Goal: Task Accomplishment & Management: Use online tool/utility

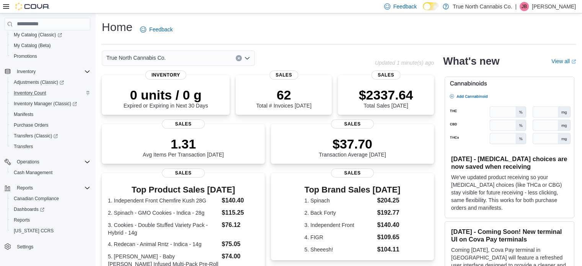
scroll to position [76, 0]
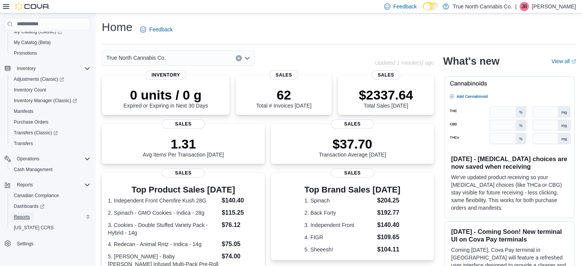
click at [25, 217] on span "Reports" at bounding box center [22, 217] width 16 height 6
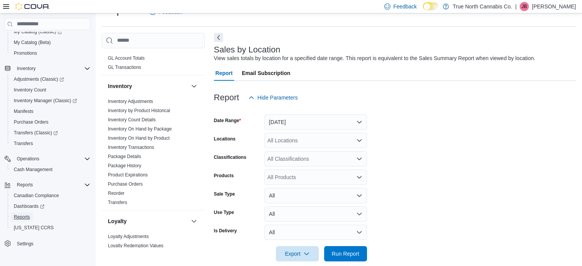
scroll to position [229, 0]
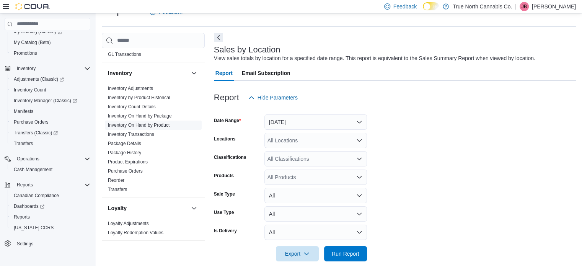
click at [150, 125] on link "Inventory On Hand by Product" at bounding box center [139, 124] width 62 height 5
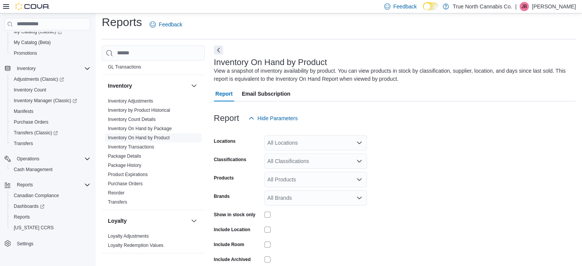
scroll to position [26, 0]
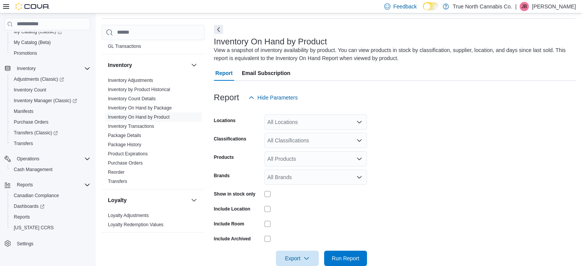
click at [358, 122] on icon "Open list of options" at bounding box center [359, 121] width 5 height 2
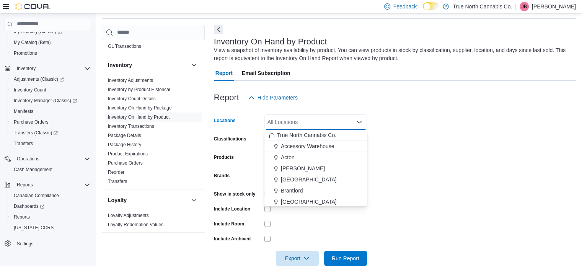
click at [295, 168] on span "[PERSON_NAME]" at bounding box center [303, 168] width 44 height 8
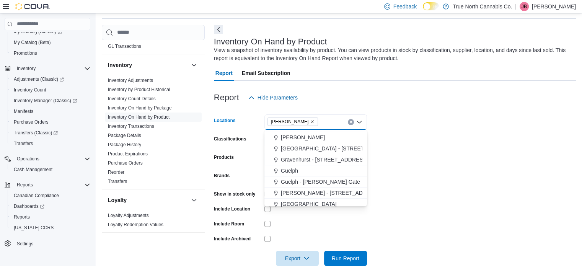
scroll to position [191, 0]
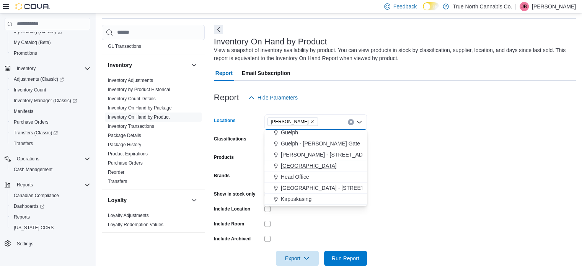
click at [295, 167] on span "[GEOGRAPHIC_DATA]" at bounding box center [309, 166] width 56 height 8
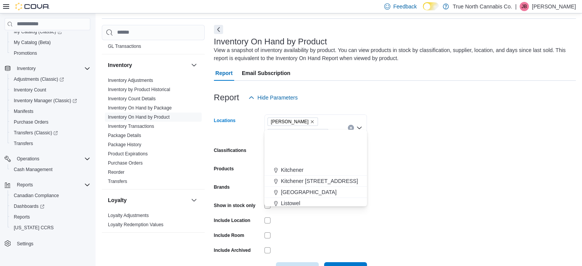
scroll to position [268, 0]
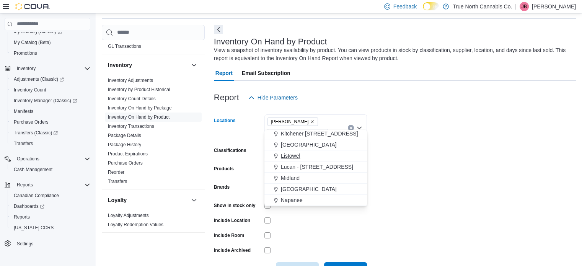
click at [295, 156] on span "Listowel" at bounding box center [291, 156] width 20 height 8
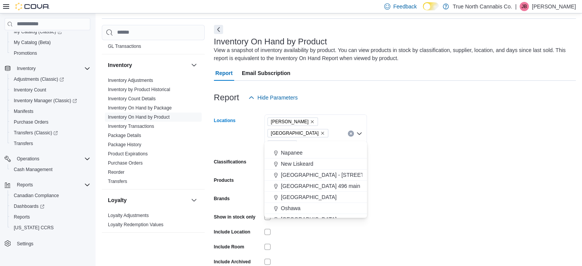
scroll to position [344, 0]
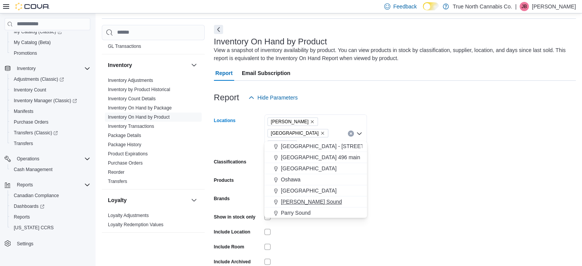
click at [296, 201] on span "[PERSON_NAME] Sound" at bounding box center [311, 202] width 61 height 8
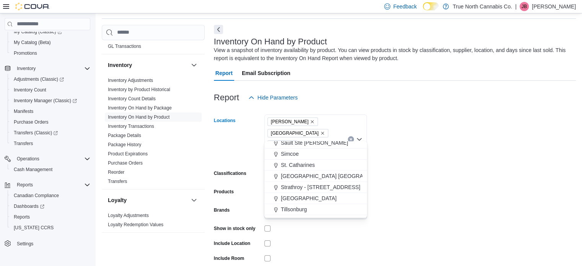
scroll to position [459, 0]
click at [292, 154] on span "Simcoe" at bounding box center [290, 154] width 18 height 8
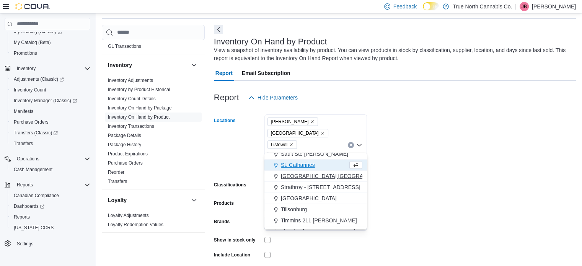
click at [293, 174] on span "[GEOGRAPHIC_DATA] [GEOGRAPHIC_DATA] [GEOGRAPHIC_DATA]" at bounding box center [366, 176] width 170 height 8
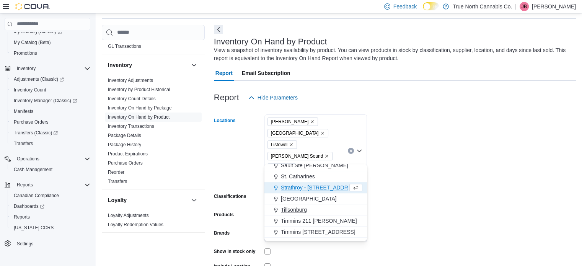
click at [296, 207] on span "Tillsonburg" at bounding box center [294, 210] width 26 height 8
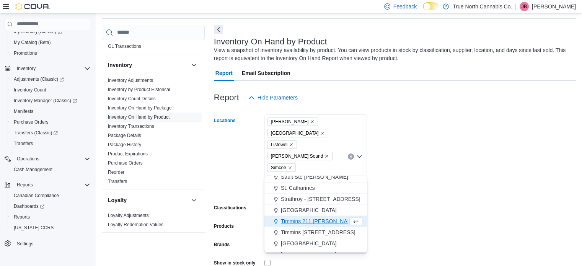
click at [371, 169] on form "Locations [GEOGRAPHIC_DATA] [GEOGRAPHIC_DATA] Listowel [PERSON_NAME][GEOGRAPHIC…" at bounding box center [395, 219] width 362 height 229
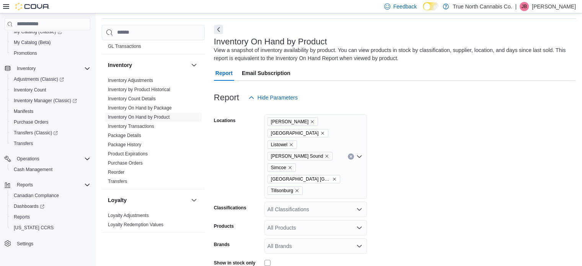
click at [359, 208] on icon "Open list of options" at bounding box center [359, 209] width 5 height 2
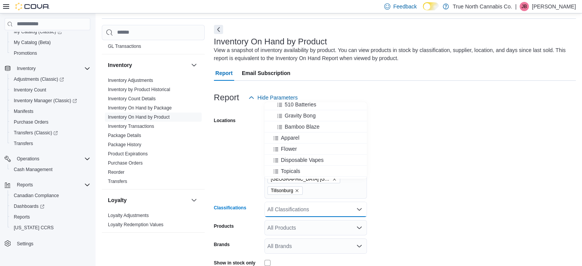
scroll to position [229, 0]
click at [295, 143] on span "Flower" at bounding box center [289, 145] width 16 height 8
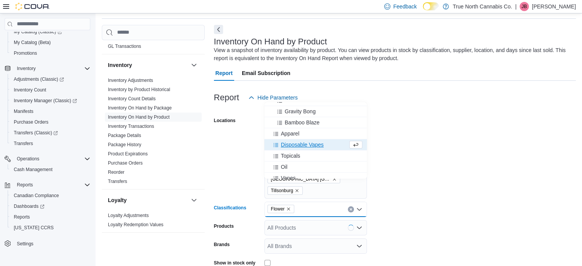
click at [293, 145] on span "Disposable Vapes" at bounding box center [302, 145] width 43 height 8
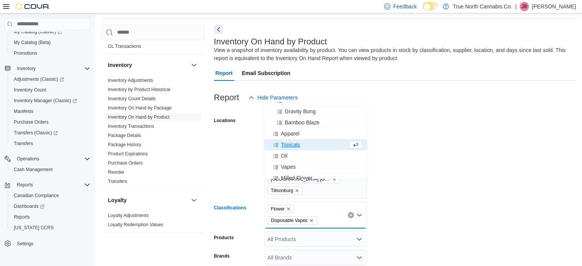
click at [293, 145] on span "Topicals" at bounding box center [291, 145] width 20 height 8
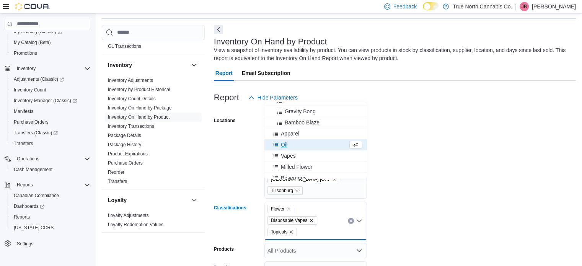
click at [283, 145] on span "Oil" at bounding box center [284, 145] width 7 height 8
click at [285, 146] on span "Vapes" at bounding box center [288, 145] width 15 height 8
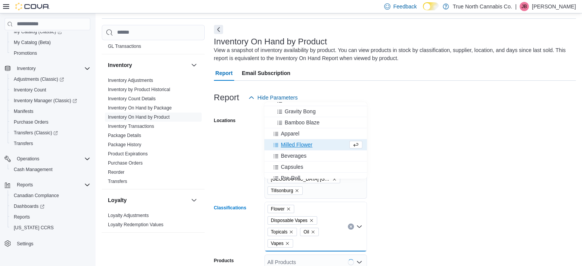
click at [288, 147] on span "Milled Flower" at bounding box center [296, 145] width 31 height 8
click at [288, 148] on span "Beverages" at bounding box center [294, 145] width 26 height 8
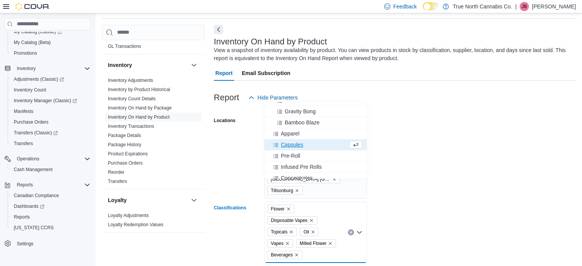
click at [289, 148] on button "Capsules" at bounding box center [315, 144] width 102 height 11
click at [287, 146] on span "Pre-Roll" at bounding box center [291, 145] width 20 height 8
click at [286, 148] on span "Infused Pre Rolls" at bounding box center [301, 145] width 41 height 8
click at [286, 148] on span "Concentrates" at bounding box center [297, 145] width 32 height 8
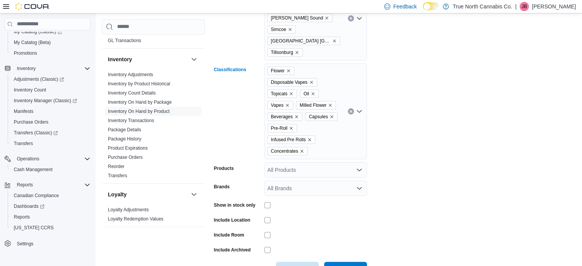
scroll to position [167, 0]
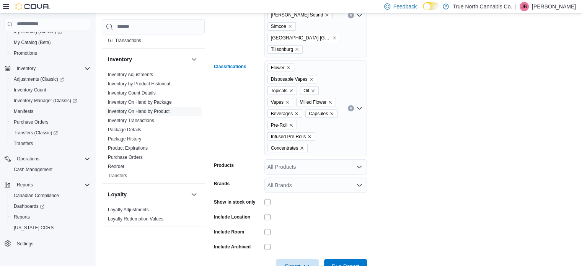
click at [328, 120] on div "Flower Disposable Vapes Topicals Oil Vapes Milled Flower Beverages Capsules Pre…" at bounding box center [315, 108] width 102 height 96
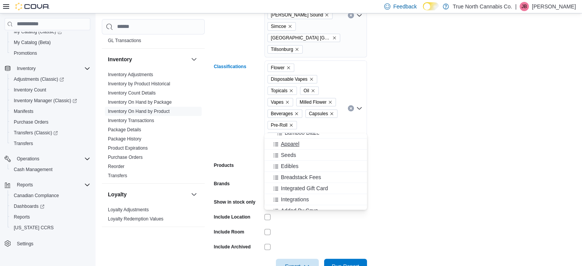
scroll to position [267, 0]
click at [285, 146] on span "Edibles" at bounding box center [290, 149] width 18 height 8
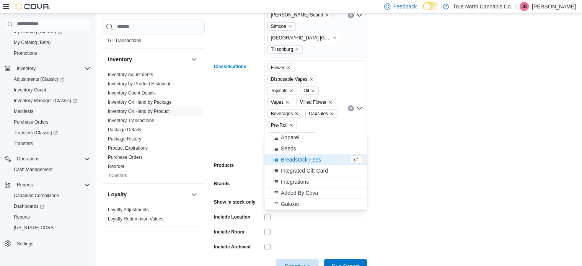
scroll to position [256, 0]
click at [381, 154] on form "Locations [GEOGRAPHIC_DATA] [GEOGRAPHIC_DATA] Listowel [PERSON_NAME][GEOGRAPHIC…" at bounding box center [395, 119] width 362 height 310
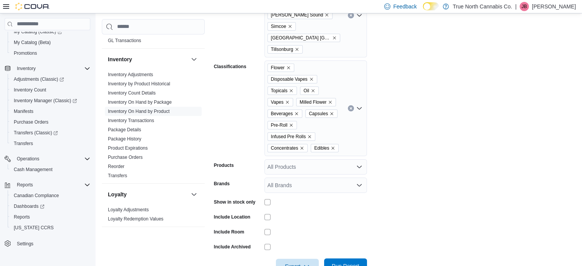
click at [346, 262] on span "Run Report" at bounding box center [346, 266] width 28 height 8
click at [346, 258] on span "Run Report" at bounding box center [345, 265] width 34 height 15
click at [343, 262] on span "Run Report" at bounding box center [346, 266] width 28 height 8
click at [289, 258] on span "Export" at bounding box center [297, 265] width 34 height 15
click at [308, 196] on span "Export to Excel" at bounding box center [298, 196] width 34 height 6
